Goal: Find specific page/section: Find specific page/section

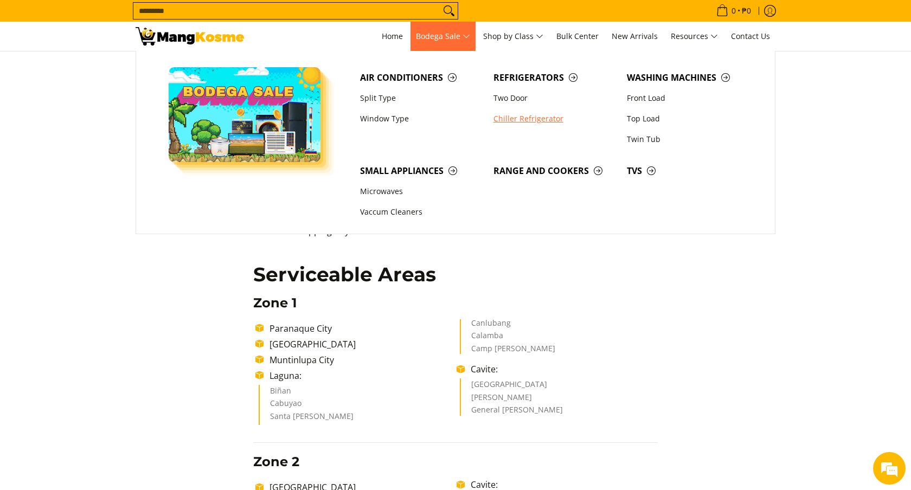
click at [546, 120] on link "Chiller Refrigerator" at bounding box center [554, 118] width 133 height 21
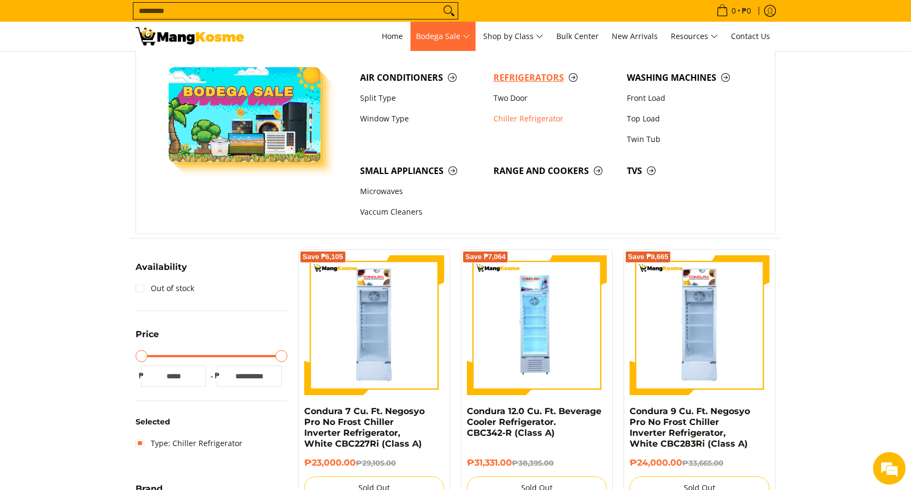
click at [531, 80] on span "Refrigerators" at bounding box center [554, 78] width 123 height 14
